Goal: Transaction & Acquisition: Purchase product/service

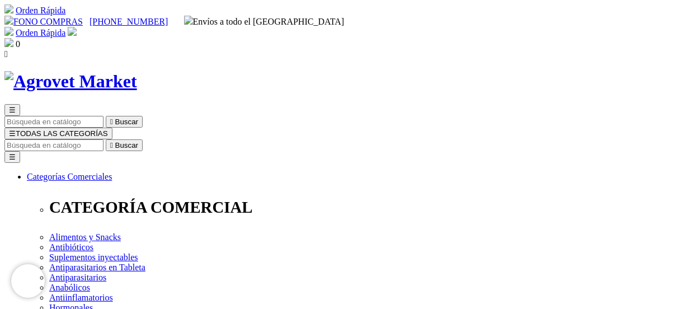
click at [104, 139] on input "Buscar" at bounding box center [53, 145] width 99 height 12
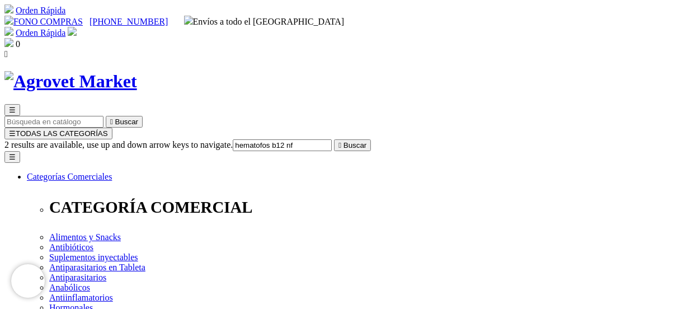
type input "hematofos b12 nf"
click at [334, 139] on button " Buscar" at bounding box center [352, 145] width 37 height 12
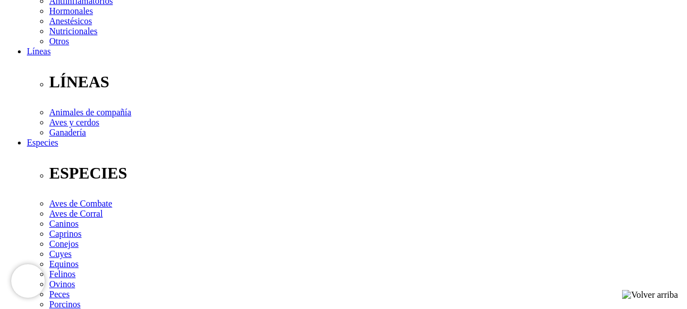
scroll to position [305, 0]
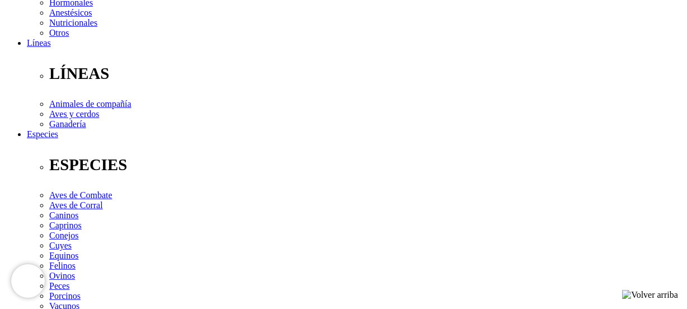
drag, startPoint x: 414, startPoint y: 145, endPoint x: 644, endPoint y: 83, distance: 238.2
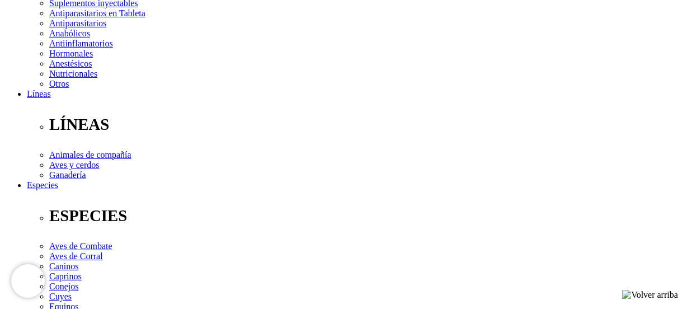
scroll to position [203, 0]
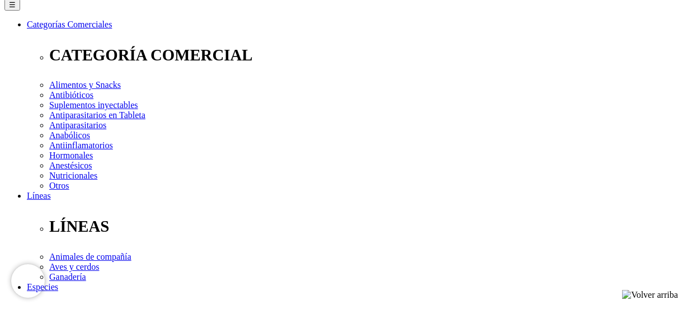
drag, startPoint x: 353, startPoint y: 130, endPoint x: 561, endPoint y: 128, distance: 207.6
